Goal: Task Accomplishment & Management: Manage account settings

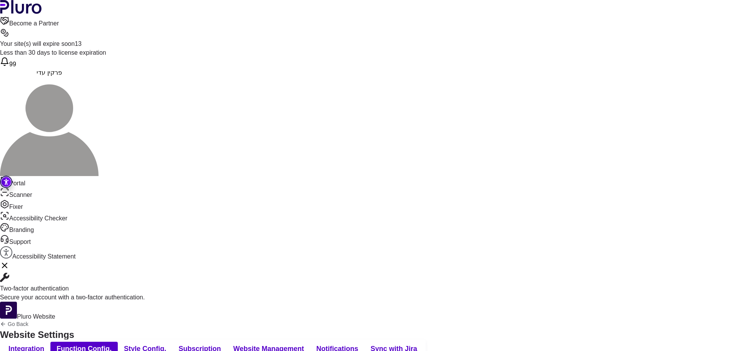
drag, startPoint x: 265, startPoint y: 250, endPoint x: 215, endPoint y: 244, distance: 50.5
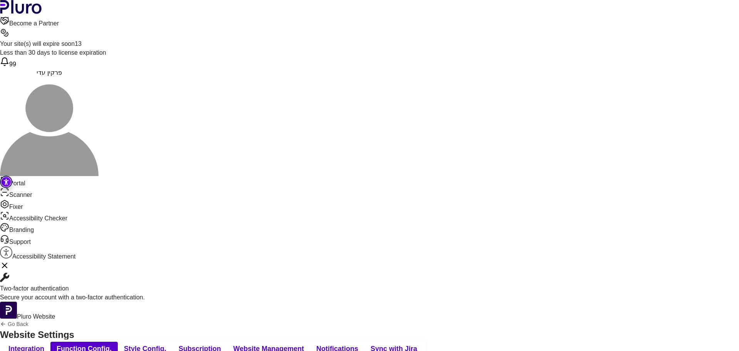
drag, startPoint x: 314, startPoint y: 232, endPoint x: 211, endPoint y: 228, distance: 102.5
drag, startPoint x: 353, startPoint y: 233, endPoint x: 240, endPoint y: 229, distance: 112.9
